Goal: Task Accomplishment & Management: Complete application form

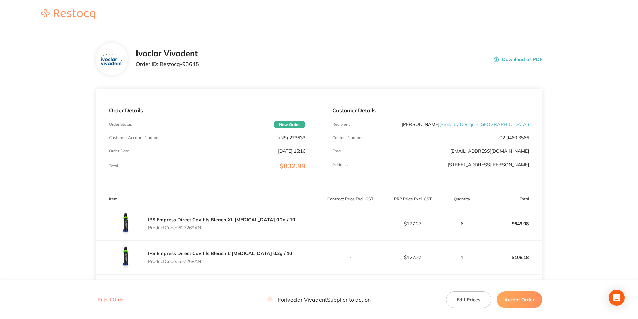
drag, startPoint x: 288, startPoint y: 139, endPoint x: 307, endPoint y: 141, distance: 18.5
click at [307, 141] on div "Order Details Order Status New Order Customer Account Number (NS) 273633 Order …" at bounding box center [207, 140] width 223 height 102
drag, startPoint x: 307, startPoint y: 141, endPoint x: 295, endPoint y: 137, distance: 11.9
click at [295, 137] on p "(NS) 273633" at bounding box center [292, 137] width 26 height 5
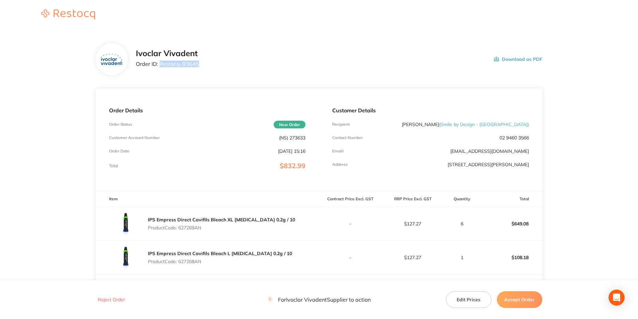
drag, startPoint x: 159, startPoint y: 64, endPoint x: 197, endPoint y: 63, distance: 37.8
click at [197, 63] on p "Order ID: Restocq- 93645" at bounding box center [167, 64] width 63 height 6
copy p "Restocq- 93645"
click at [189, 227] on p "Product Code: 627269AN" at bounding box center [221, 227] width 147 height 5
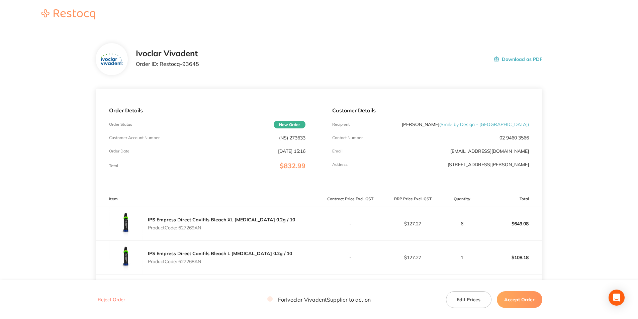
copy p "627269AN"
click at [194, 263] on p "Product Code: 627268AN" at bounding box center [220, 261] width 144 height 5
copy p "627268AN"
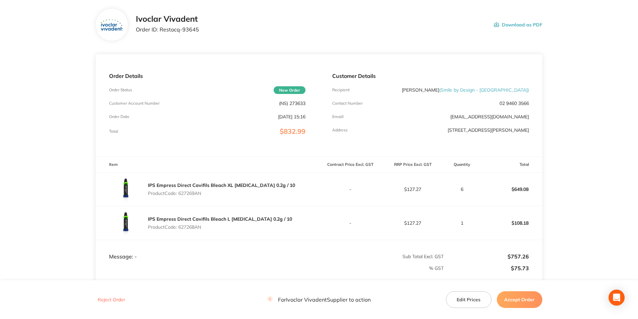
scroll to position [67, 0]
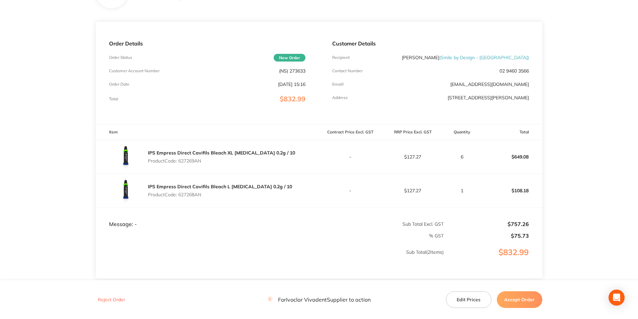
click at [517, 302] on button "Accept Order" at bounding box center [520, 300] width 46 height 17
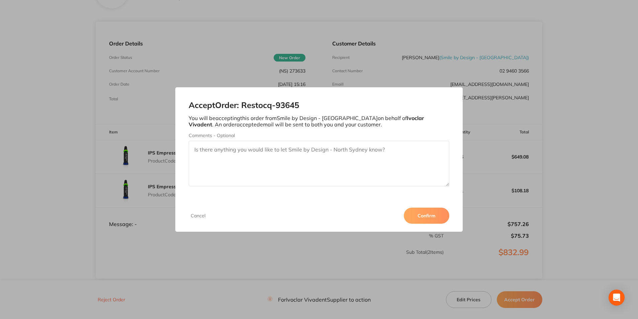
click at [322, 163] on textarea "Comments - Optional" at bounding box center [319, 164] width 260 height 46
type textarea "3011286476"
click at [419, 217] on button "Confirm" at bounding box center [427, 216] width 46 height 16
